Goal: Transaction & Acquisition: Purchase product/service

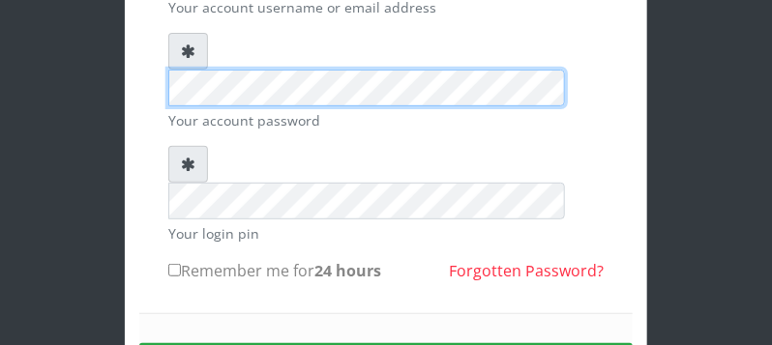
scroll to position [204, 0]
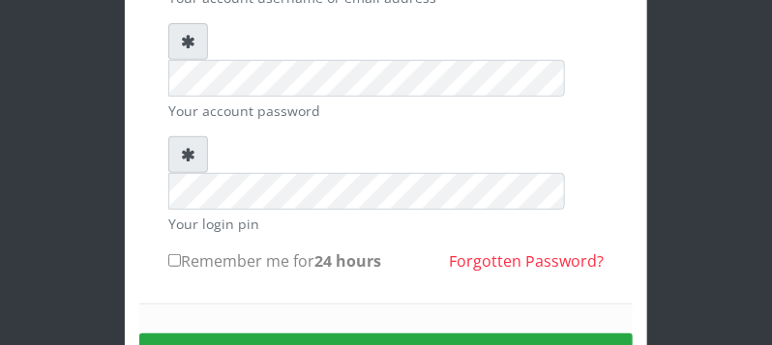
click at [175, 254] on input "Remember me for 24 hours" at bounding box center [174, 260] width 13 height 13
checkbox input "true"
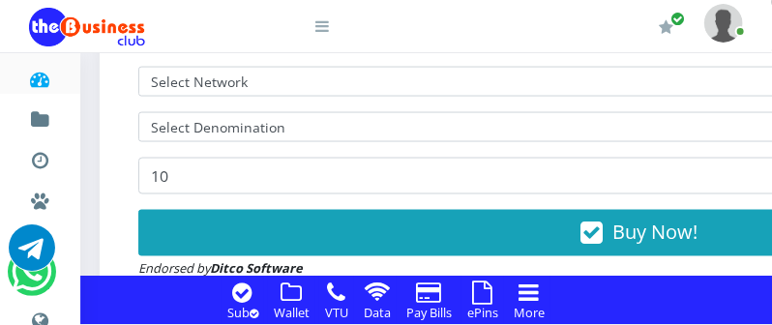
scroll to position [697, 0]
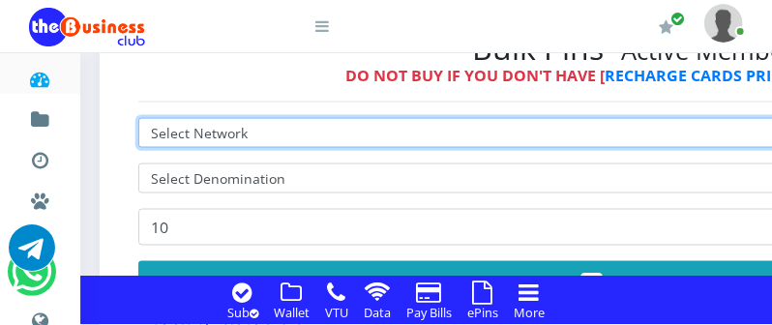
click at [255, 132] on select "Select Network MTN Globacom 9Mobile Airtel" at bounding box center [638, 133] width 1001 height 30
select select "MTN"
click option "MTN" at bounding box center [0, 0] width 0 height 0
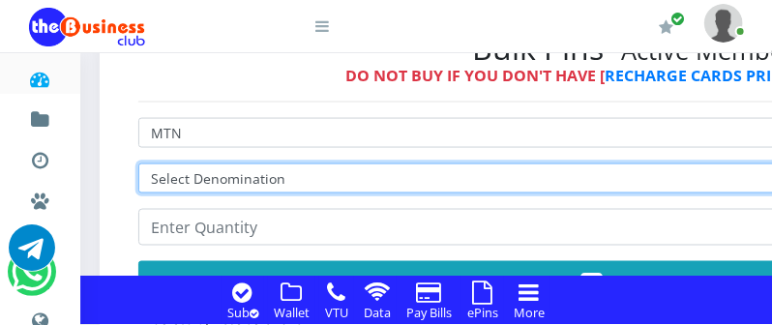
click at [224, 181] on select "Select Denomination MTN NGN100 - ₦96.99 MTN NGN200 - ₦193.98 MTN NGN400 - ₦387.…" at bounding box center [638, 178] width 1001 height 30
select select "484.95-500"
click option "MTN NGN500 - ₦484.95" at bounding box center [0, 0] width 0 height 0
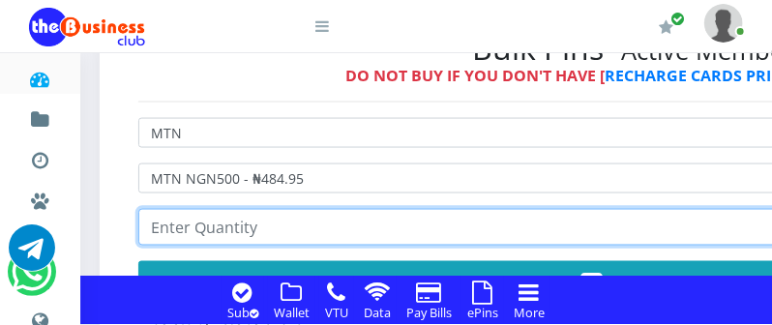
click at [250, 232] on input "number" at bounding box center [638, 227] width 1001 height 37
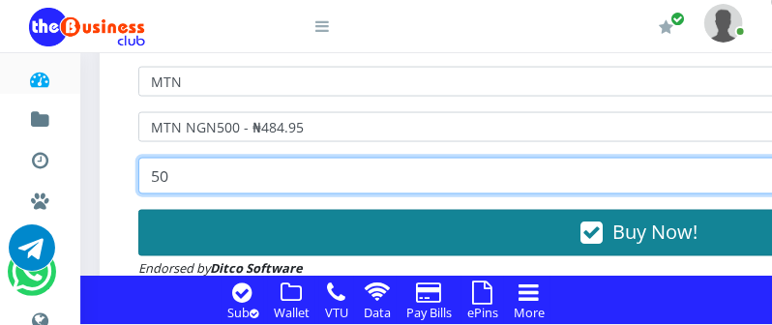
type input "50"
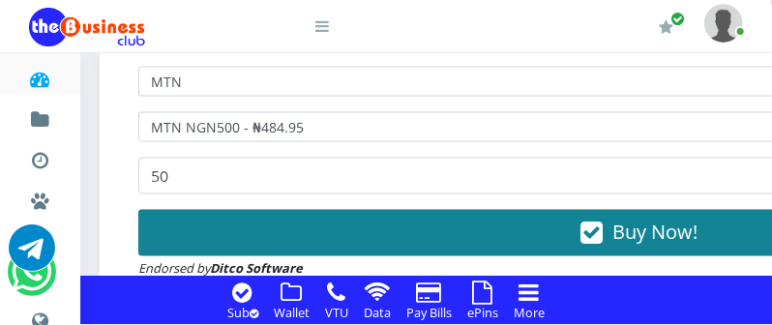
click at [697, 236] on span "Buy Now!" at bounding box center [654, 233] width 85 height 26
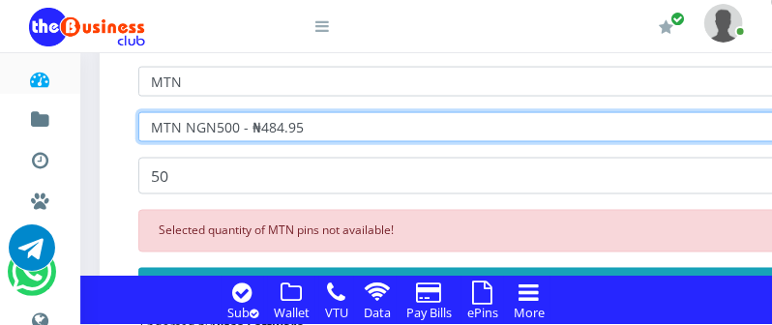
click at [349, 130] on select "Select Denomination MTN NGN100 - ₦96.99 MTN NGN200 - ₦193.98 MTN NGN400 - ₦387.…" at bounding box center [638, 127] width 1001 height 30
select select "96.99-100"
click option "MTN NGN100 - ₦96.99" at bounding box center [0, 0] width 0 height 0
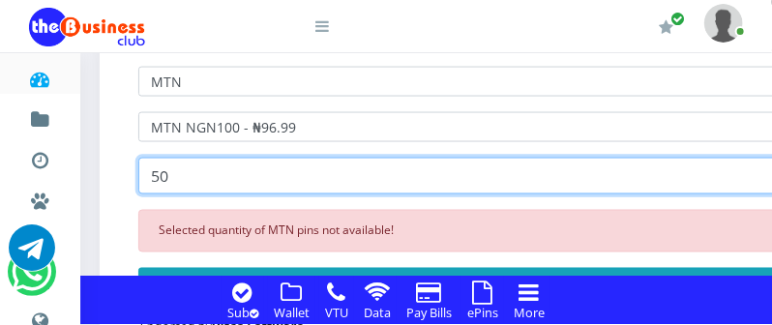
click at [226, 182] on input "50" at bounding box center [638, 176] width 1001 height 37
click at [220, 184] on input "50" at bounding box center [638, 176] width 1001 height 37
type input "5"
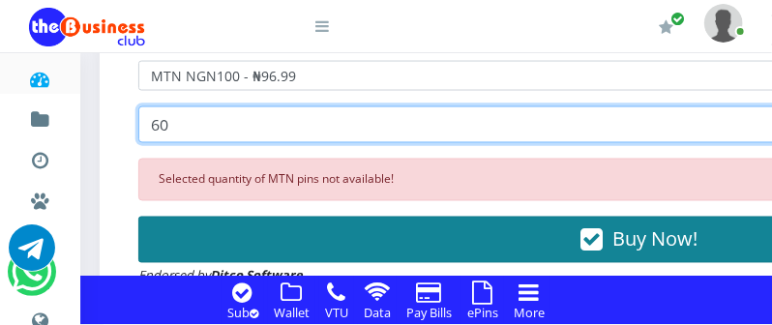
type input "60"
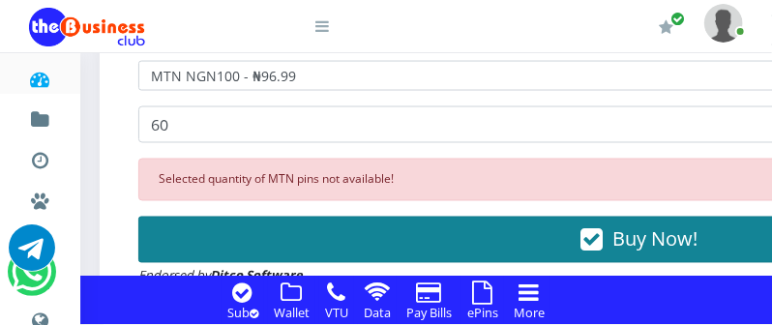
click at [526, 230] on button "Buy Now!" at bounding box center [638, 240] width 1001 height 46
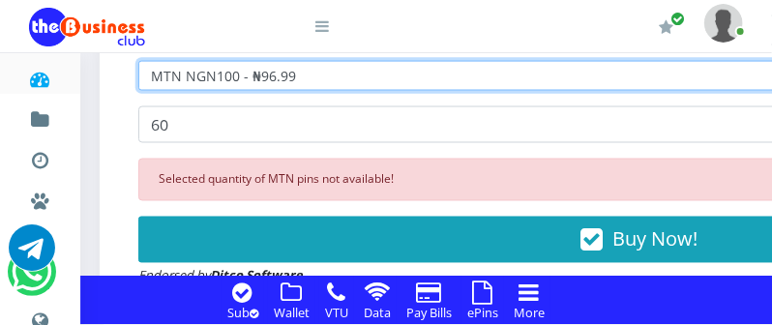
click at [304, 80] on select "Select Denomination MTN NGN100 - ₦96.99 MTN NGN200 - ₦193.98 MTN NGN400 - ₦387.…" at bounding box center [638, 76] width 1001 height 30
select select "193.98-200"
click option "MTN NGN200 - ₦193.98" at bounding box center [0, 0] width 0 height 0
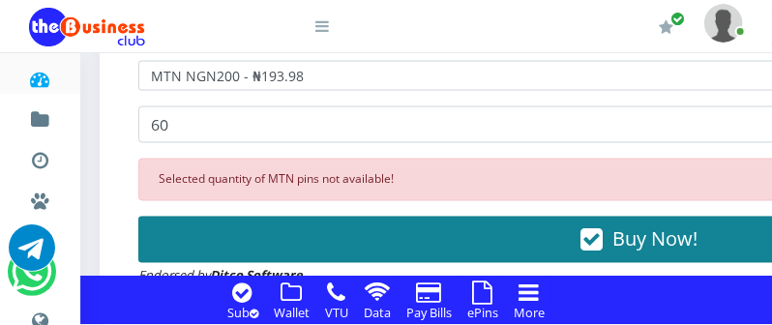
click at [286, 246] on button "Buy Now!" at bounding box center [638, 240] width 1001 height 46
